Goal: Information Seeking & Learning: Learn about a topic

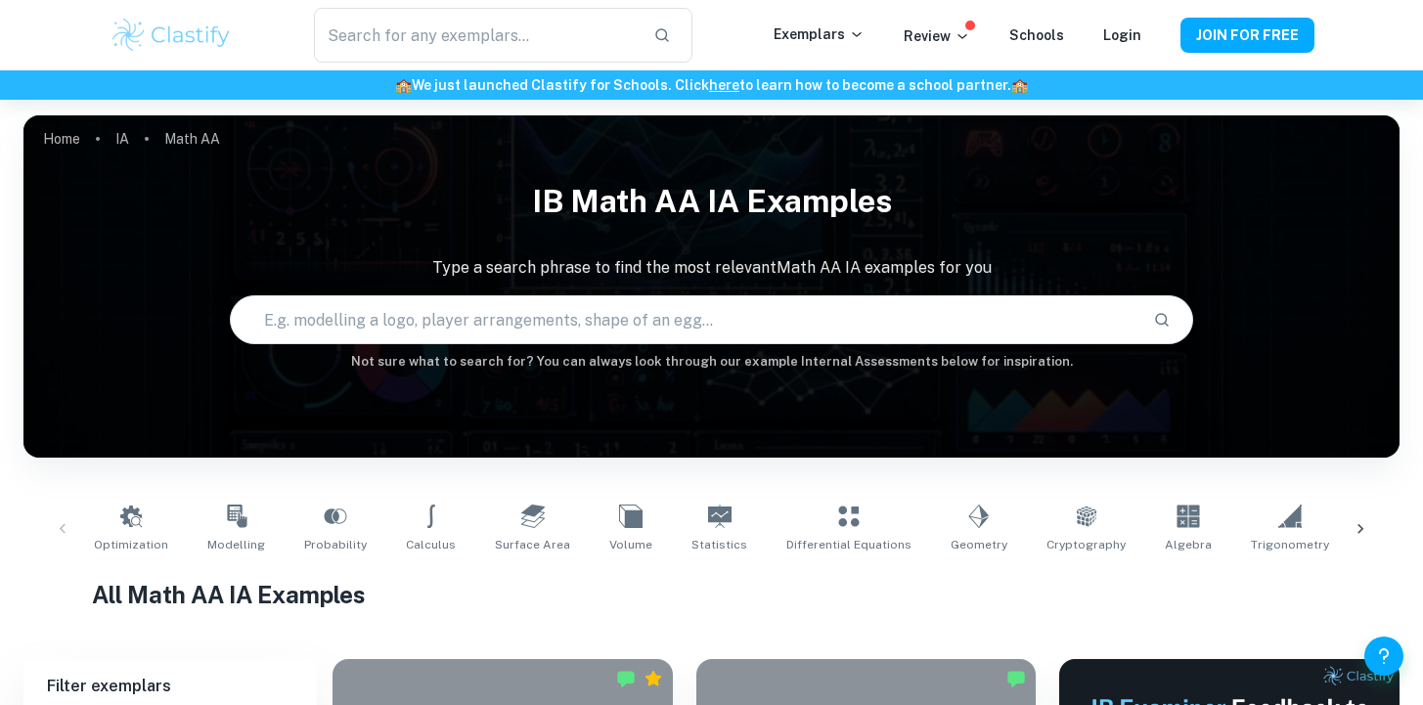
scroll to position [543, 0]
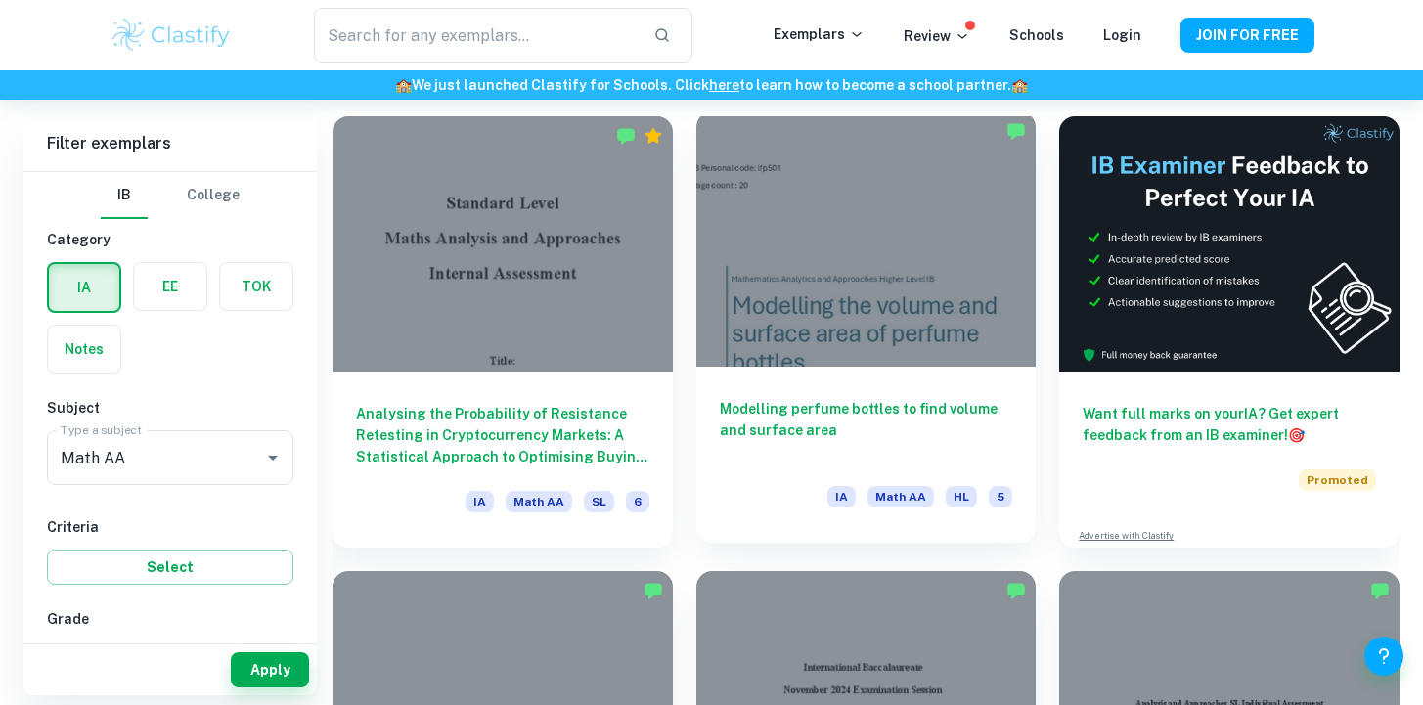
click at [725, 387] on div "Modelling perfume bottles to find volume and surface area IA Math AA HL 5" at bounding box center [866, 455] width 340 height 176
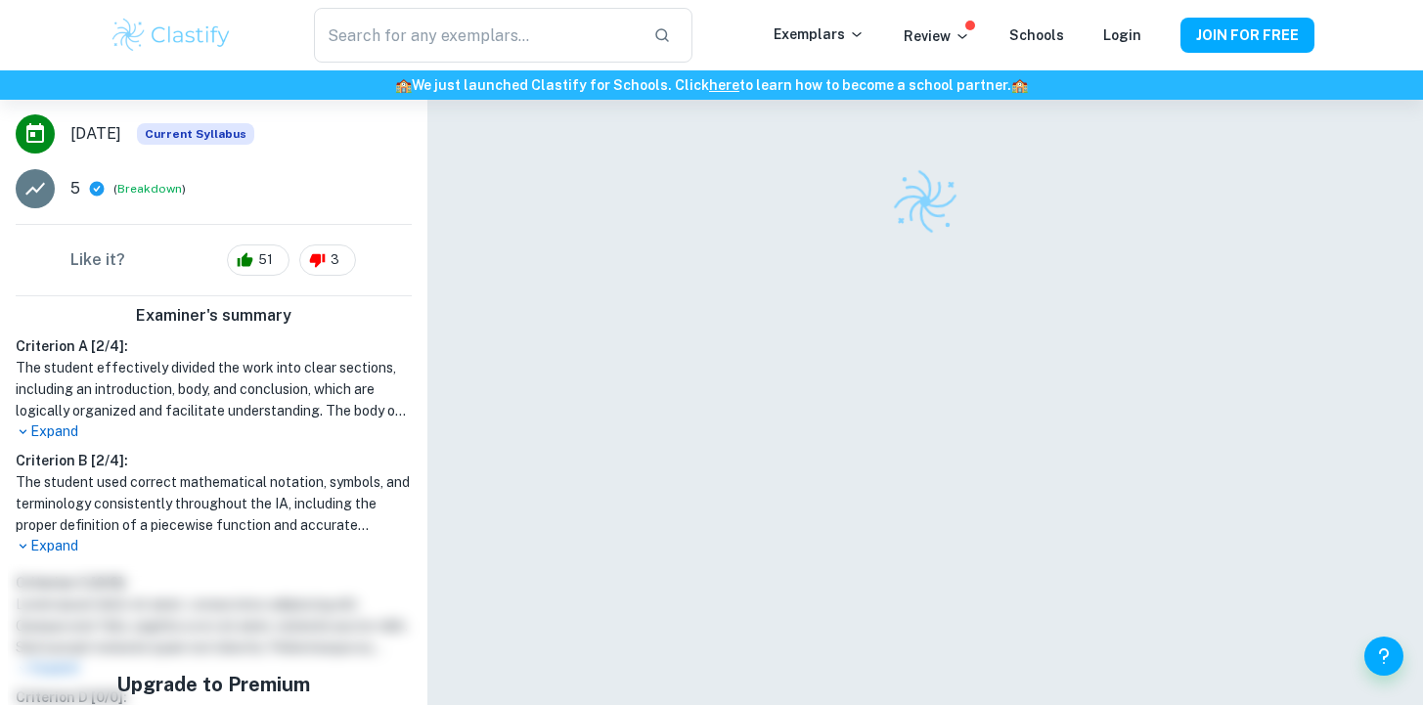
scroll to position [454, 0]
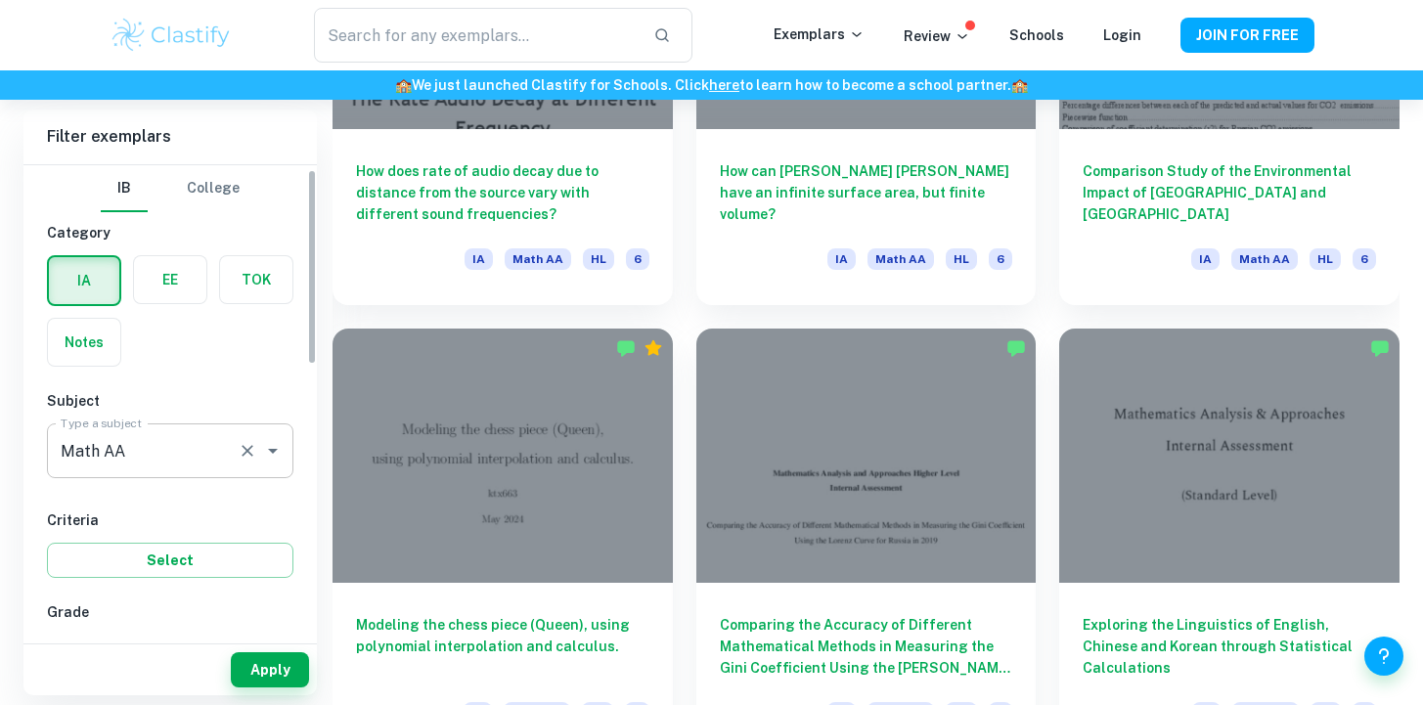
scroll to position [396, 0]
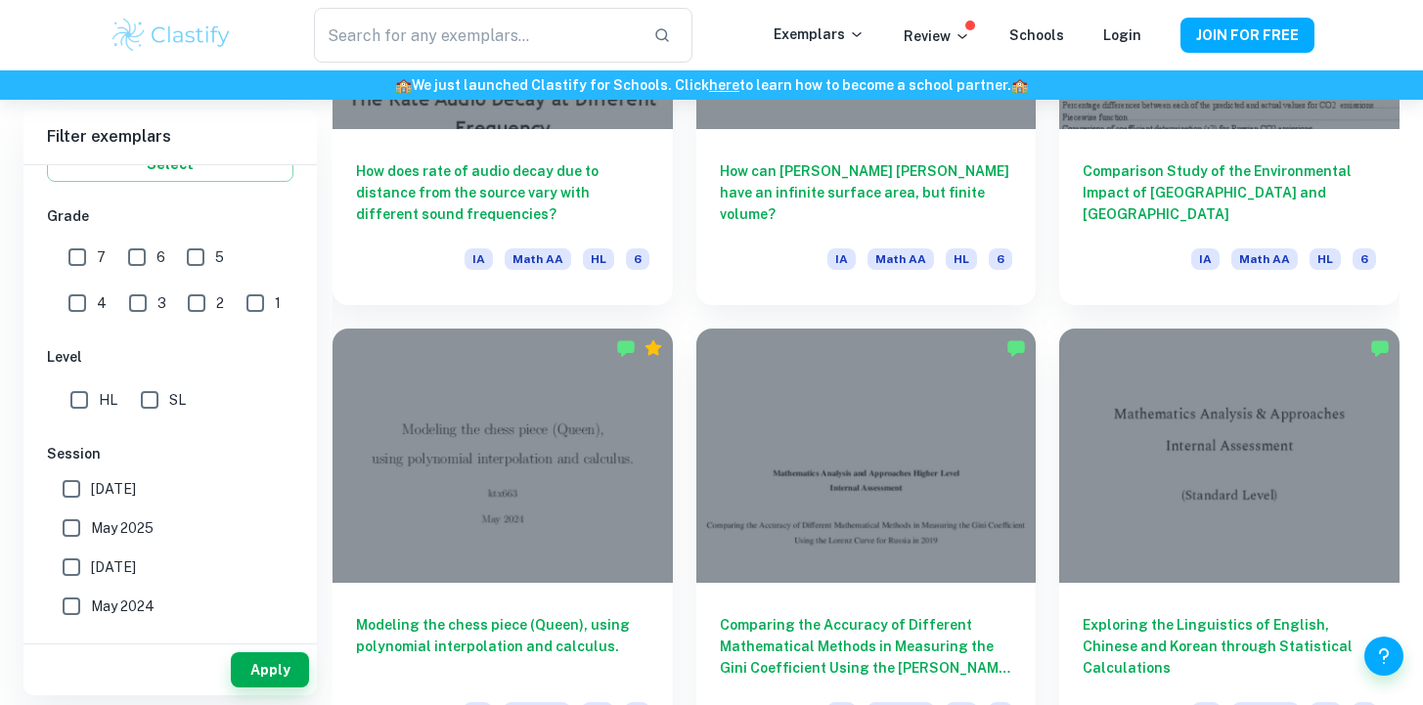
click at [74, 252] on input "7" at bounding box center [77, 257] width 39 height 39
checkbox input "true"
click at [257, 652] on button "Apply" at bounding box center [270, 669] width 78 height 35
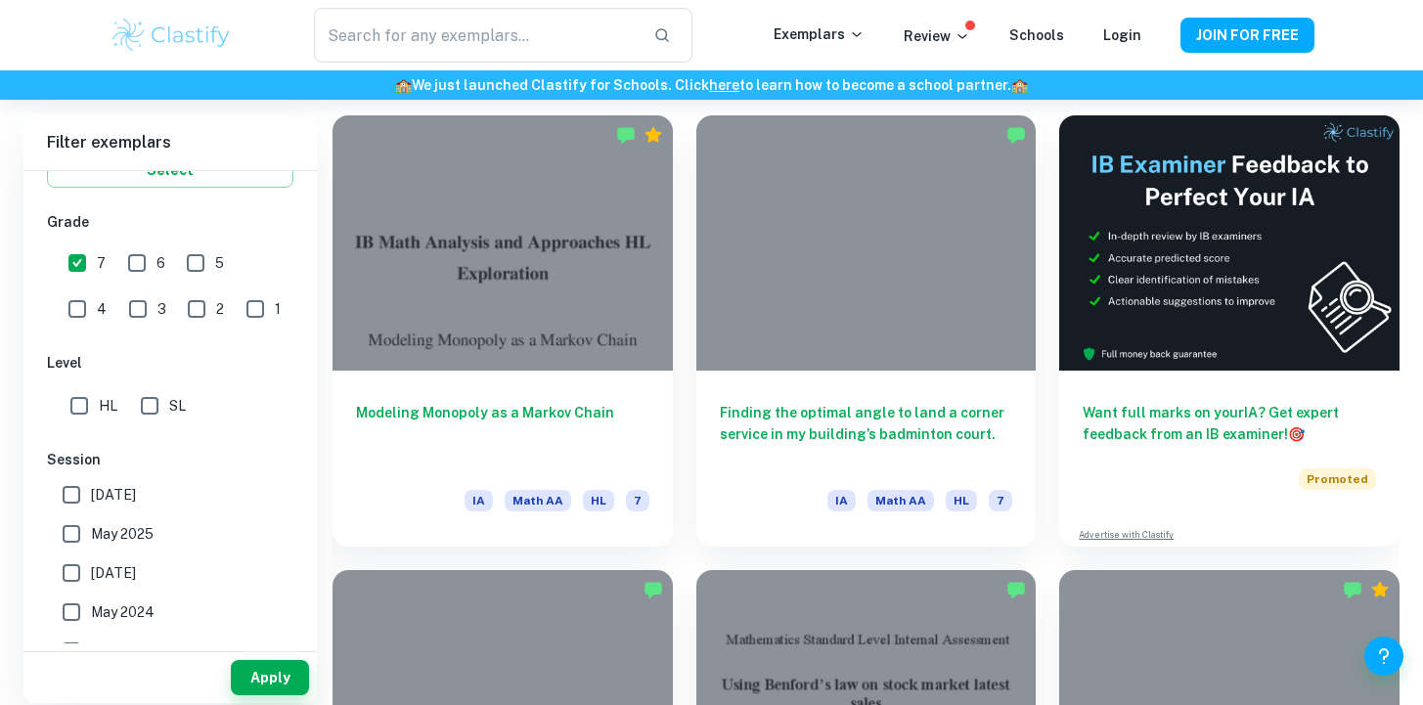
scroll to position [552, 0]
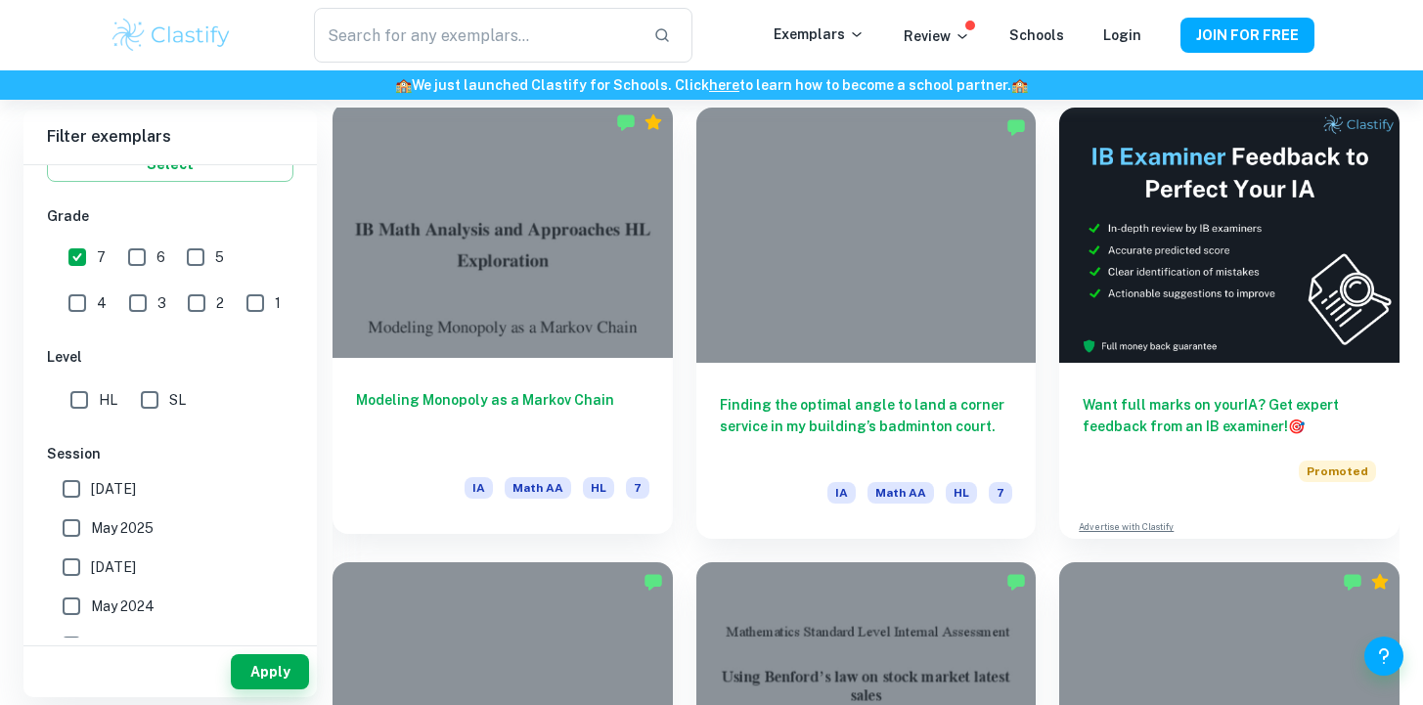
click at [596, 389] on h6 "Modeling Monopoly as a Markov Chain" at bounding box center [502, 421] width 293 height 65
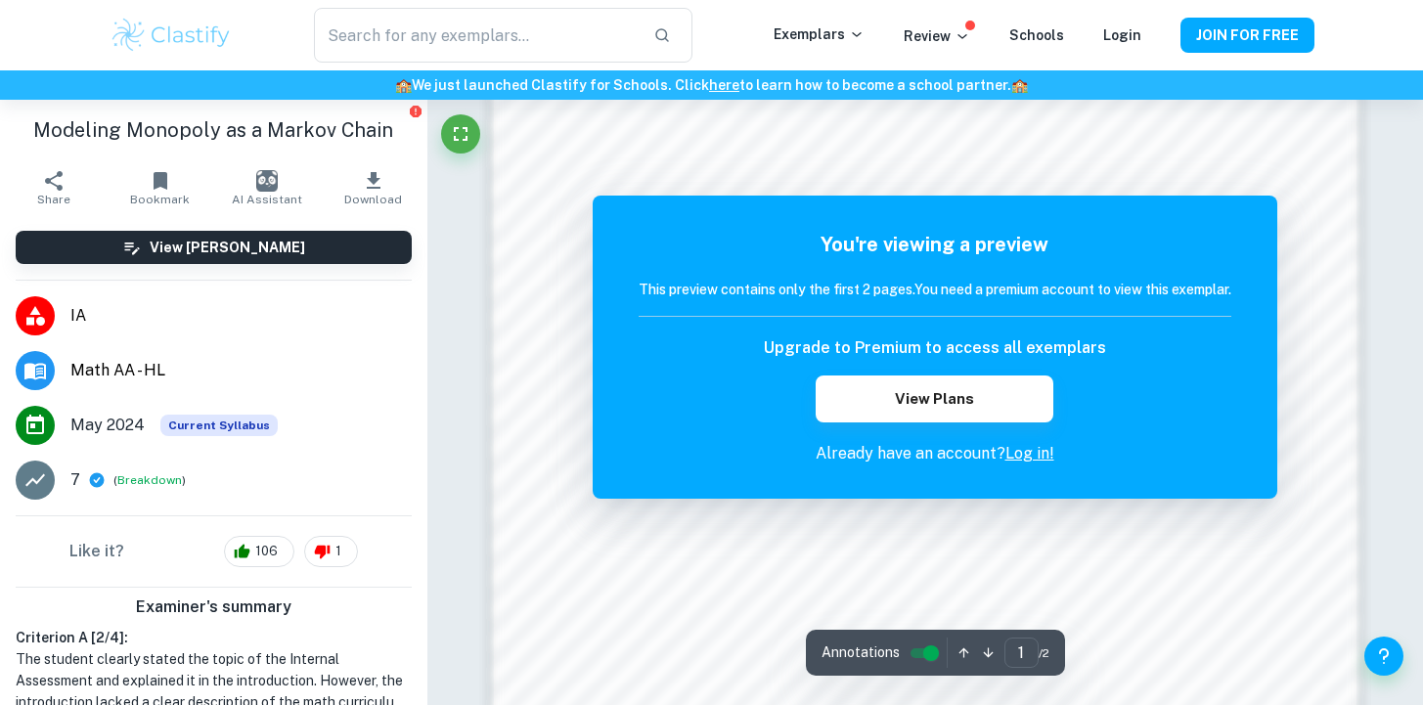
scroll to position [1791, 0]
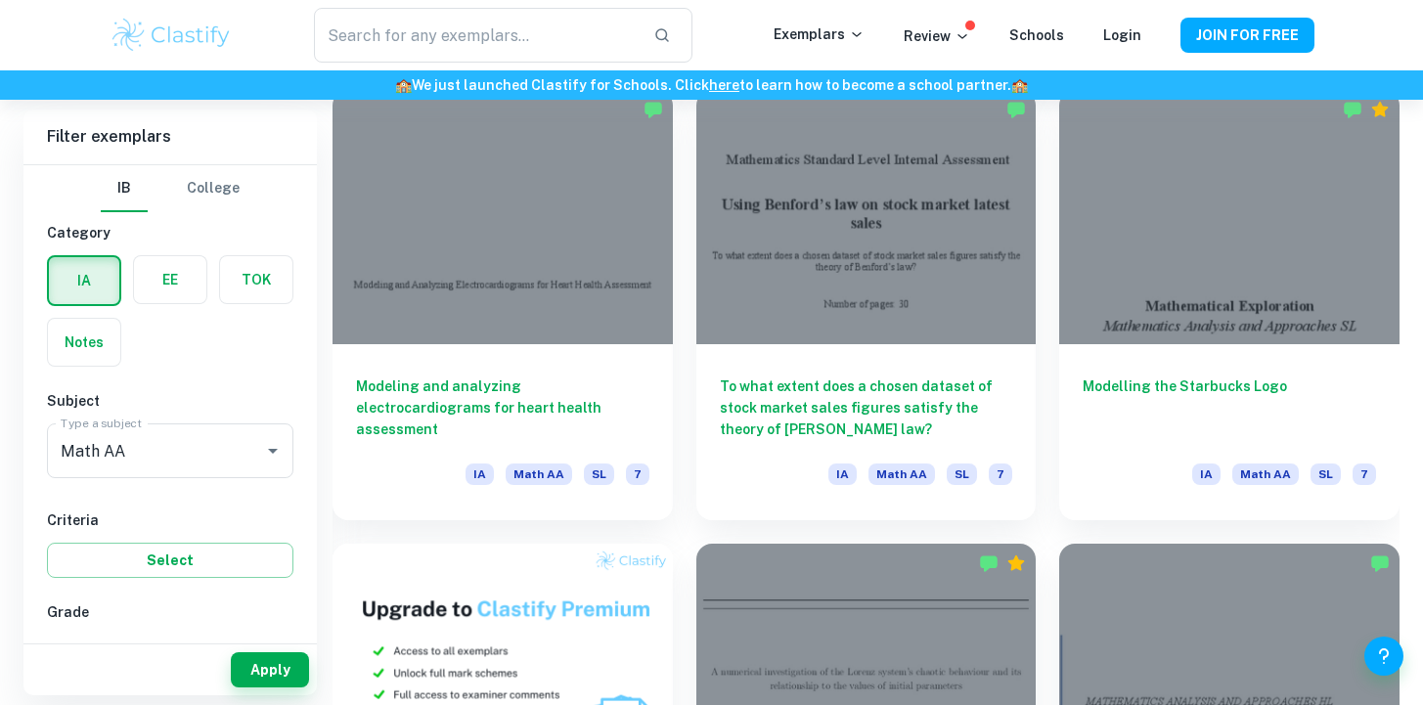
scroll to position [1023, 0]
